Goal: Task Accomplishment & Management: Manage account settings

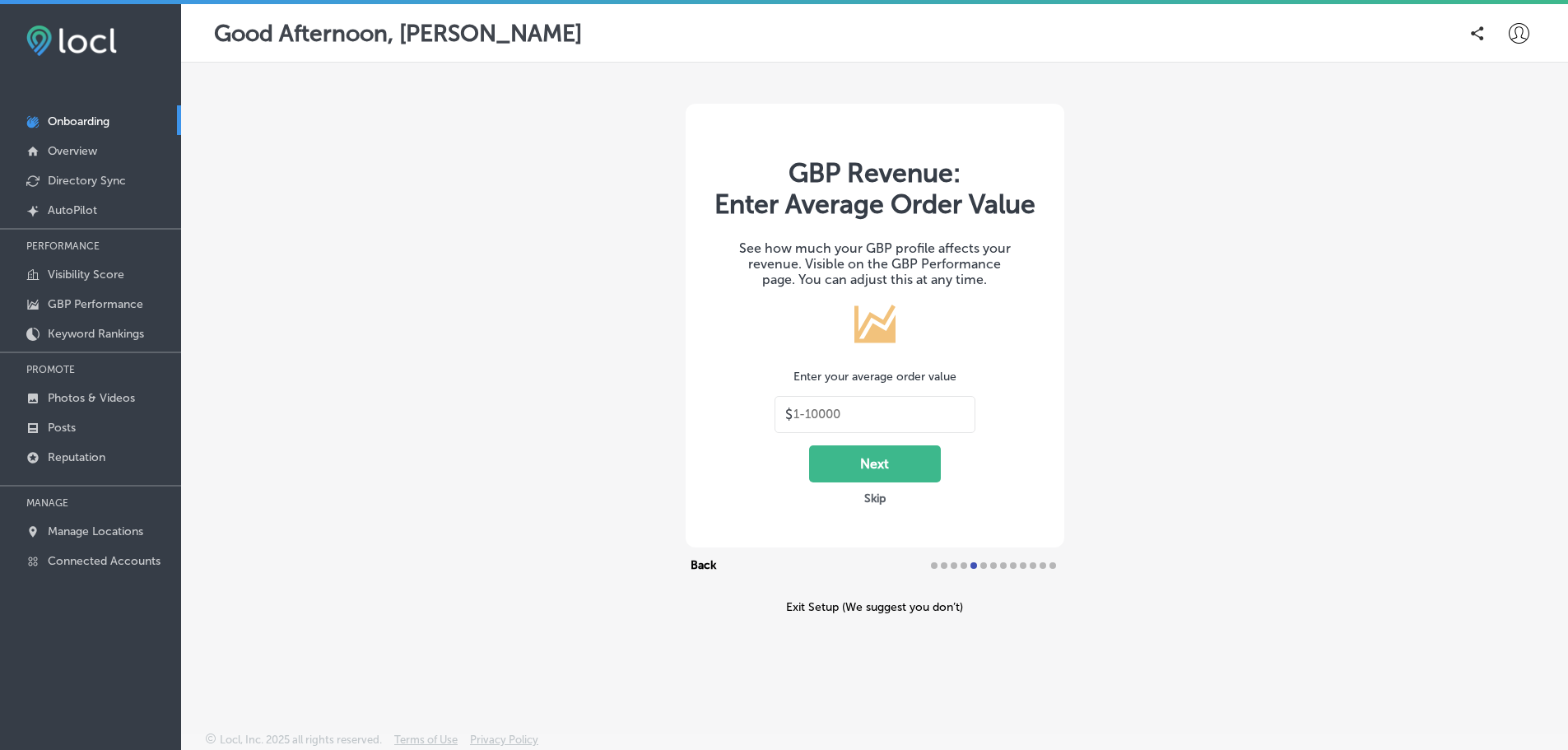
type input "30"
click at [123, 404] on p "Photos & Videos" at bounding box center [91, 398] width 87 height 14
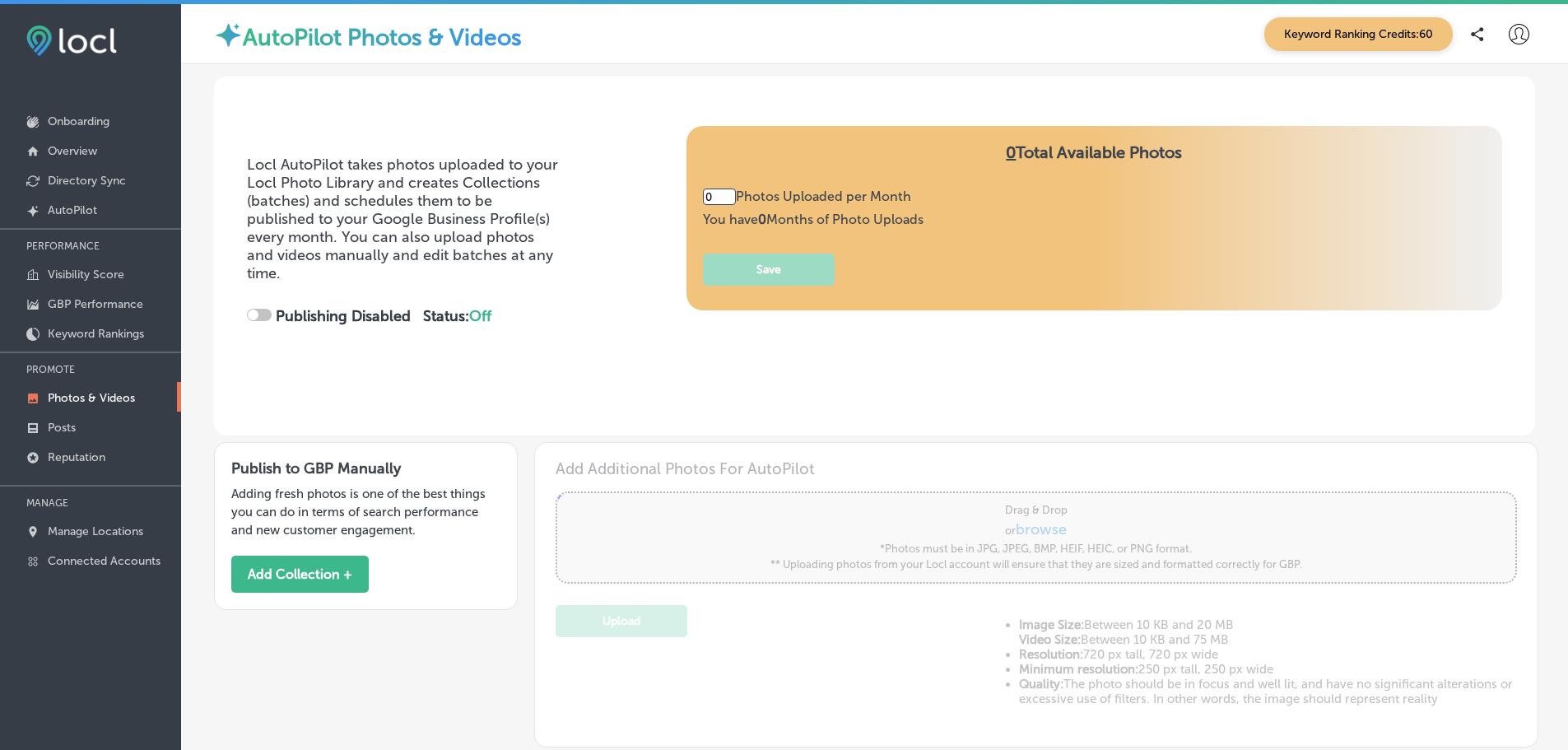
type input "5"
checkbox input "true"
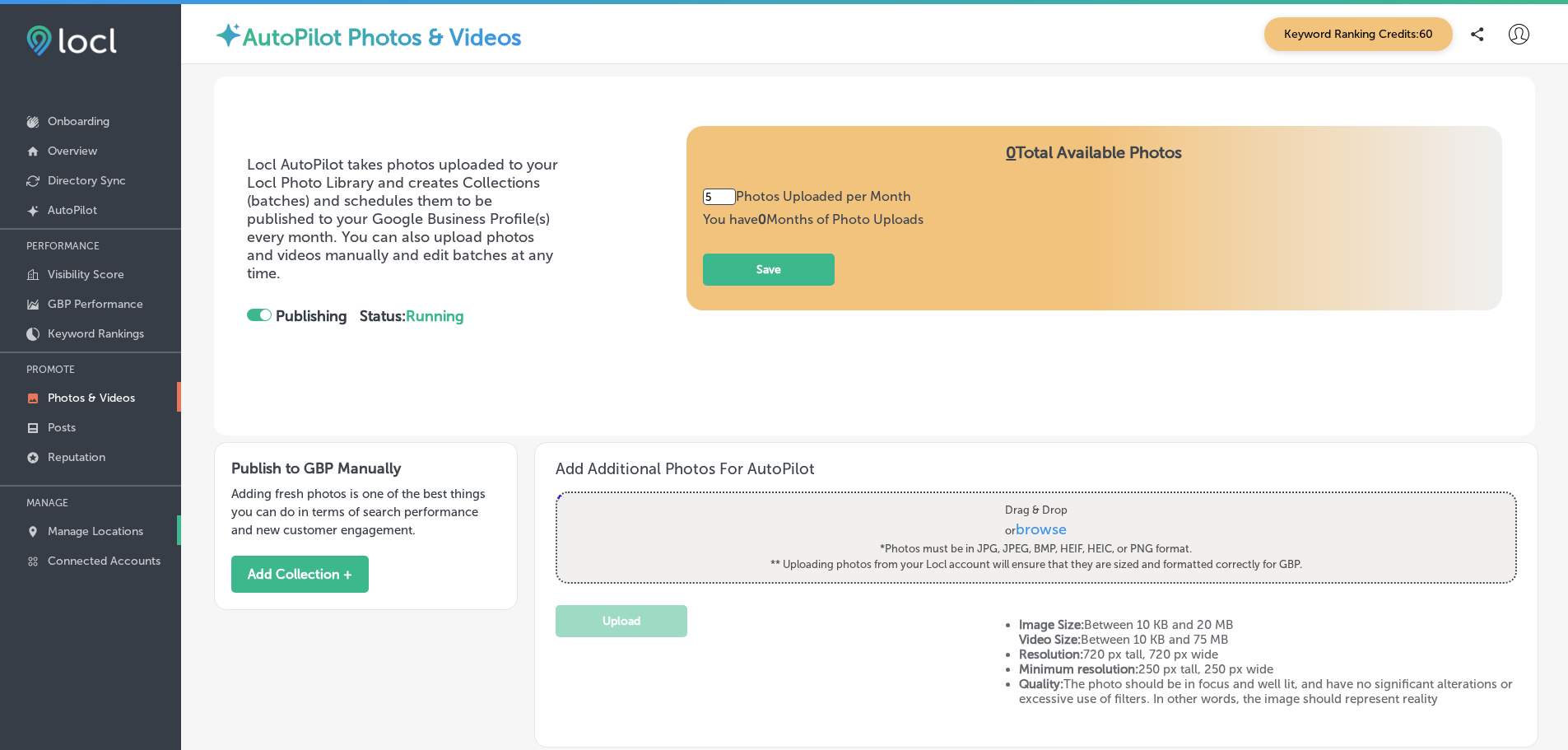
click at [102, 528] on p "Manage Locations" at bounding box center [96, 531] width 96 height 14
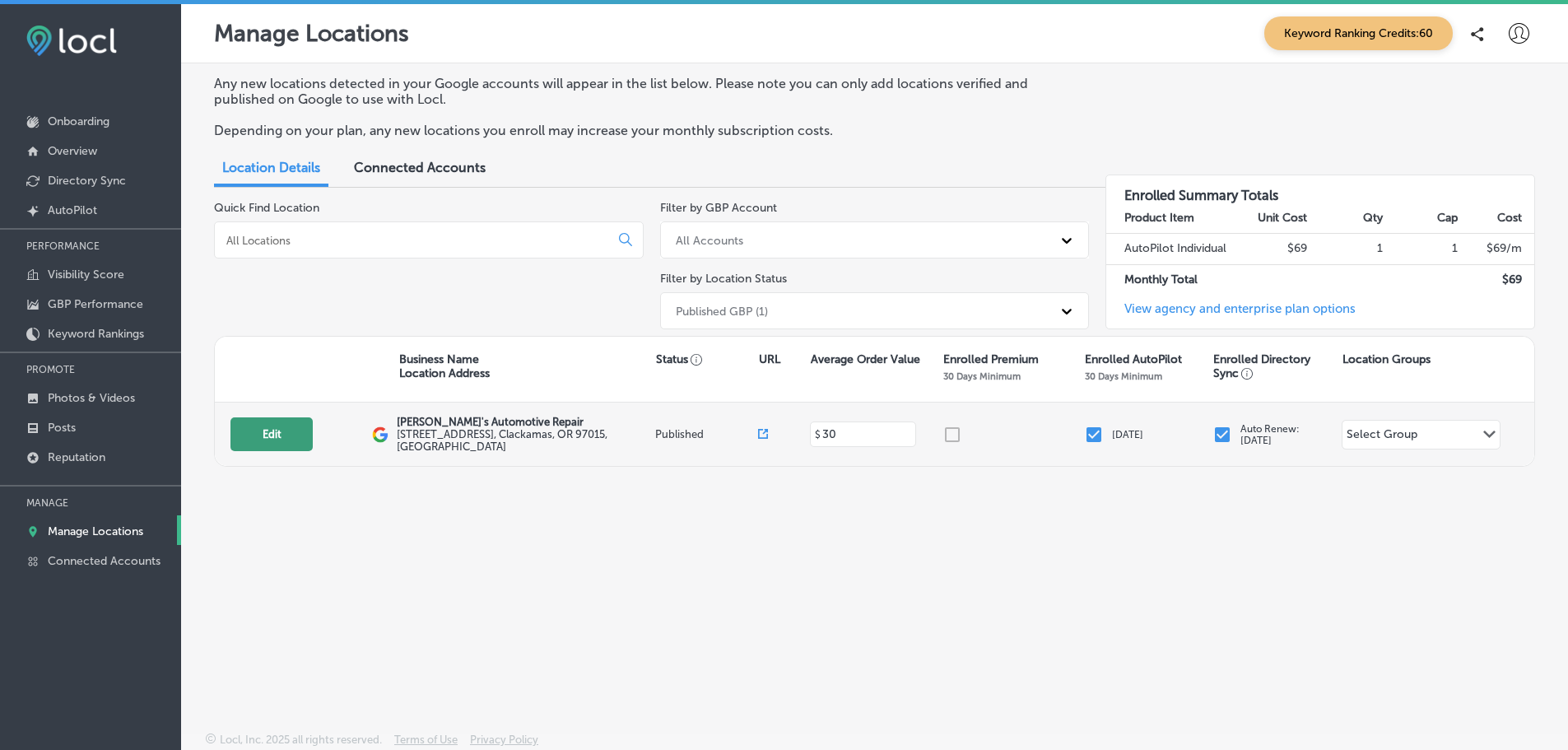
click at [295, 433] on button "Edit" at bounding box center [272, 434] width 82 height 34
select select "US"
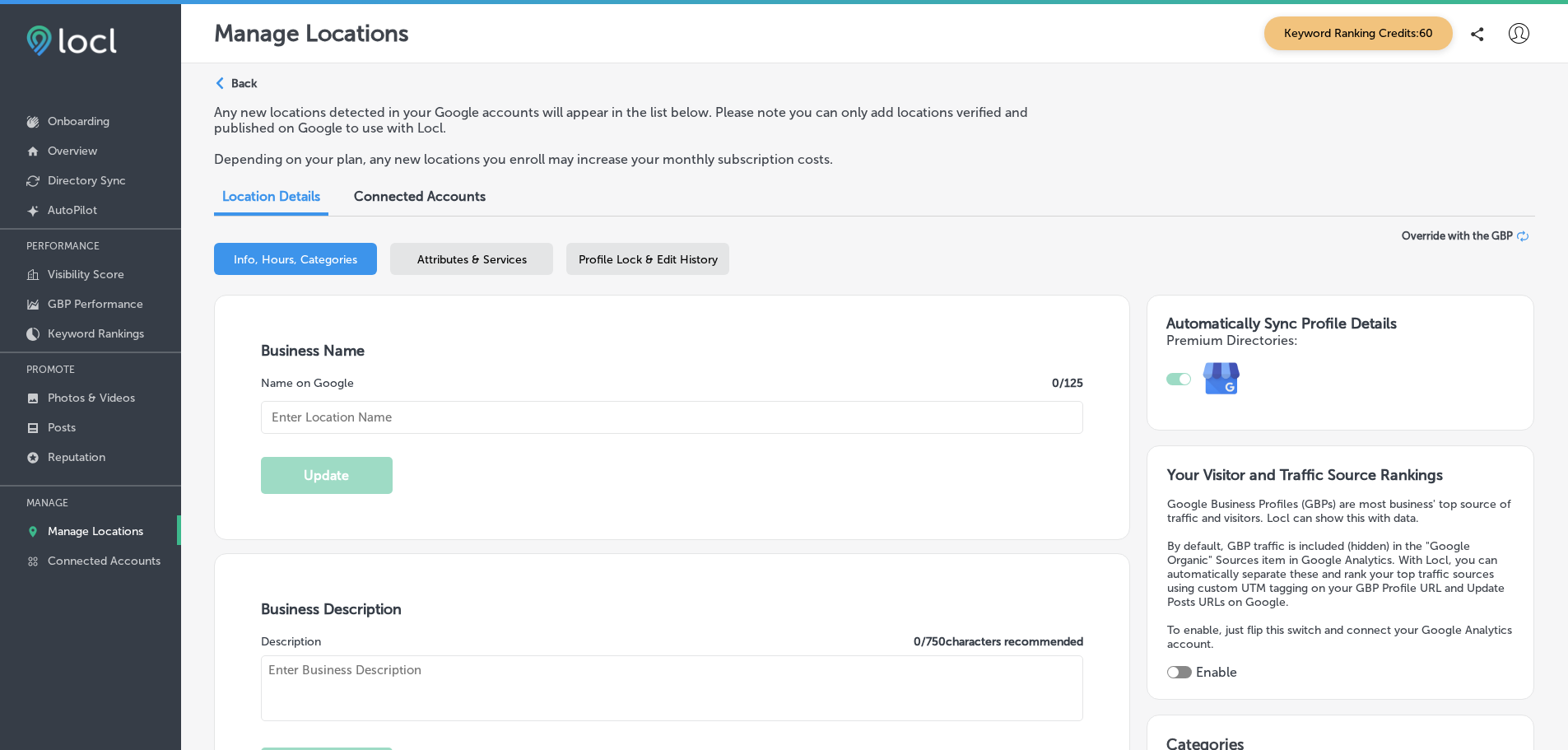
type input "[PERSON_NAME]'s Automotive Repair"
type textarea "Welcome to [PERSON_NAME]'s Automotive Repair, your trusted family-owned auto sh…"
type input "[STREET_ADDRESS]"
type input "Clackamas"
type input "97015"
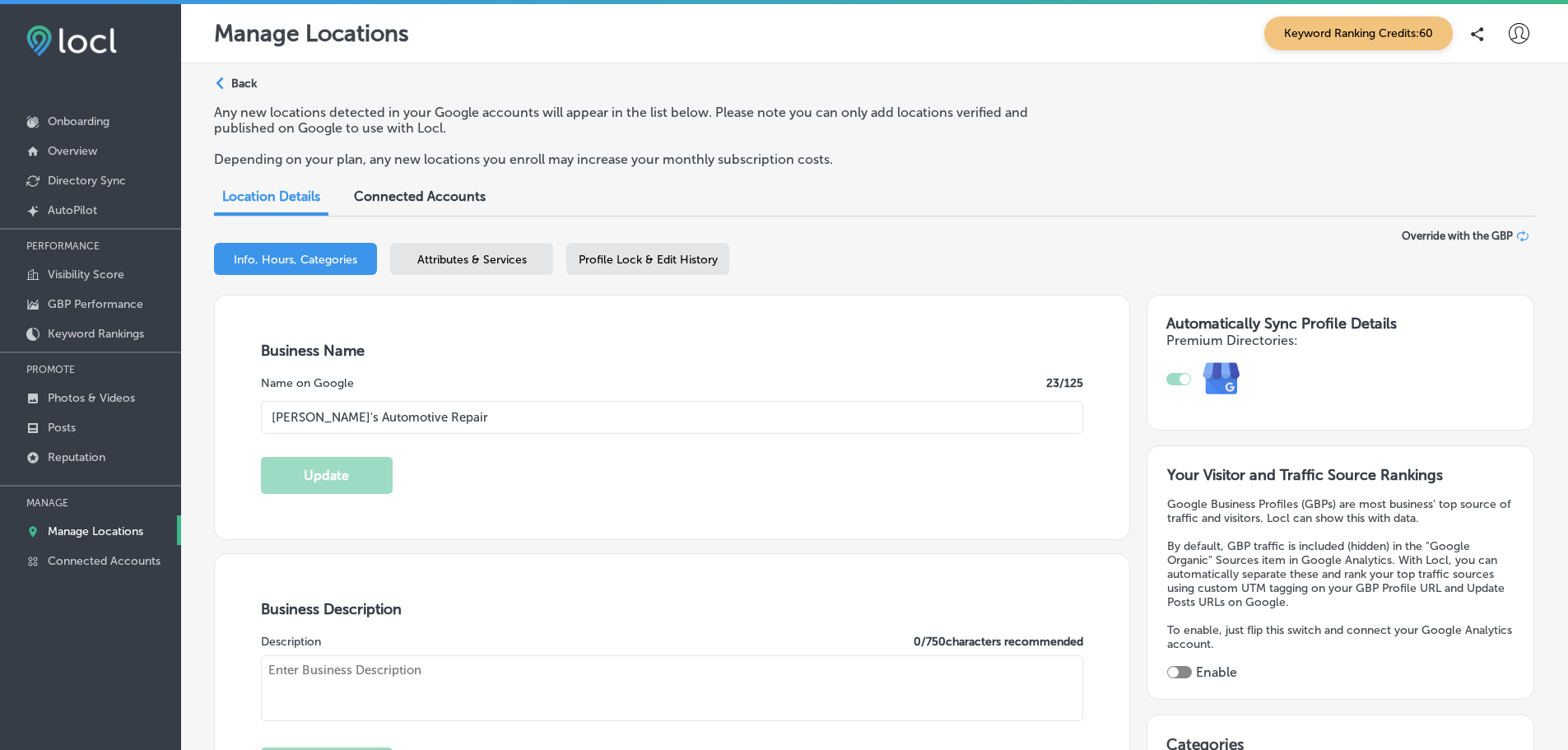
type input "US"
type input "[URL][DOMAIN_NAME]"
checkbox input "true"
type input "30"
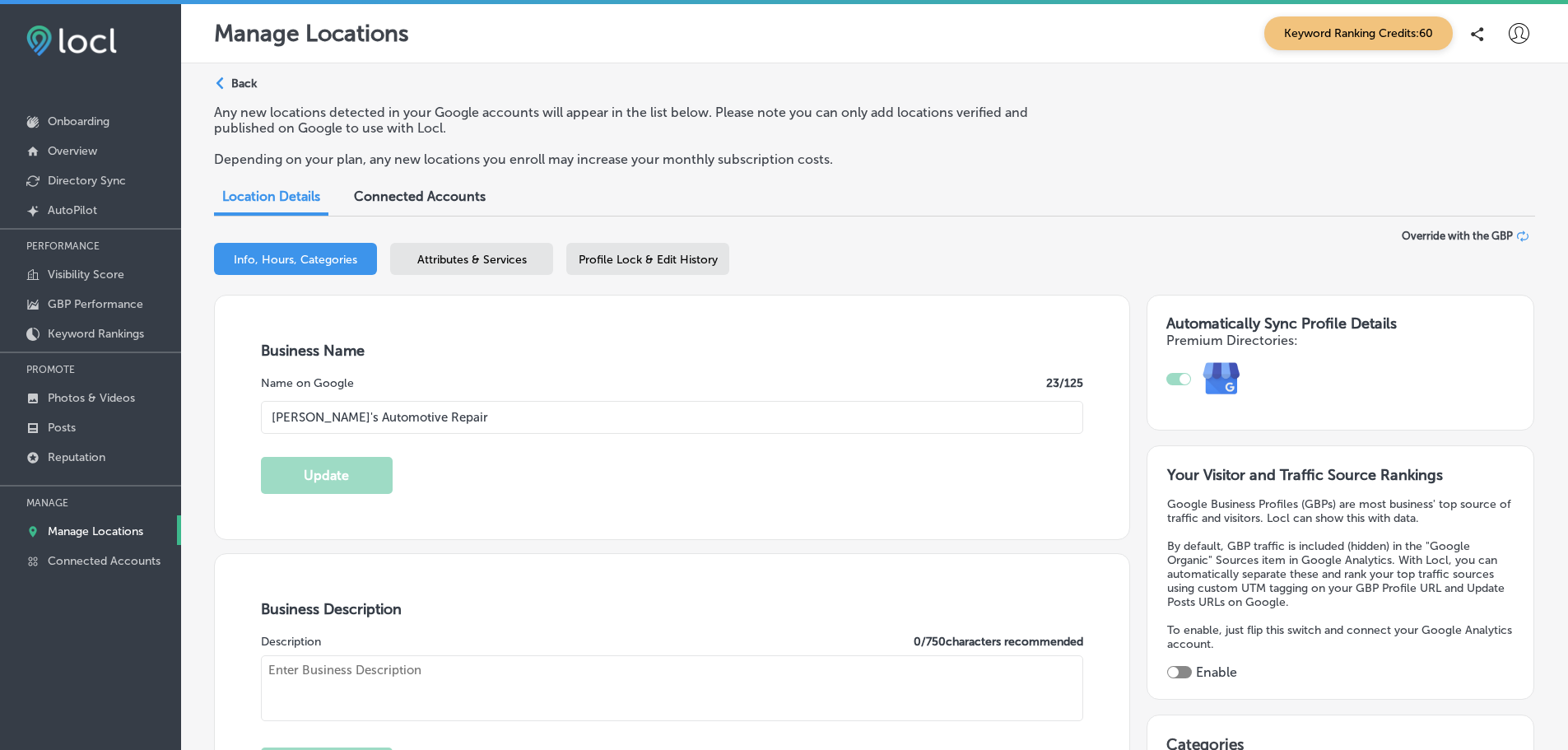
type textarea "Welcome to [PERSON_NAME]'s Automotive Repair, your trusted family-owned auto sh…"
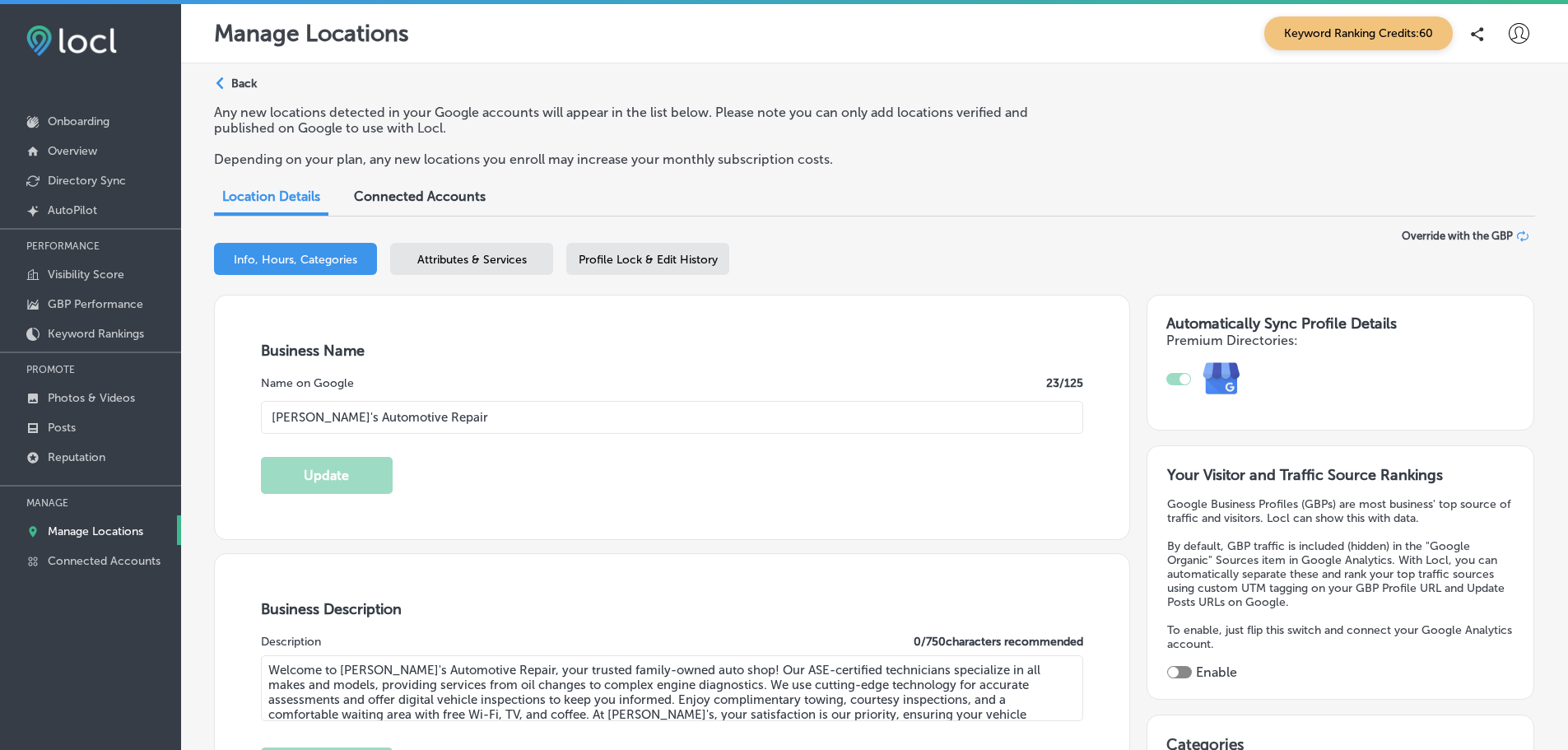
type input "[PHONE_NUMBER]"
select select "US"
